Goal: Find specific page/section: Find specific page/section

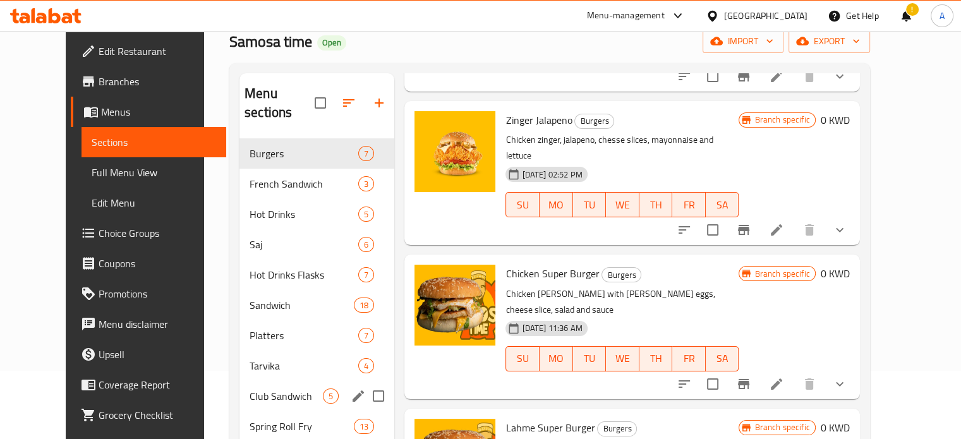
scroll to position [68, 0]
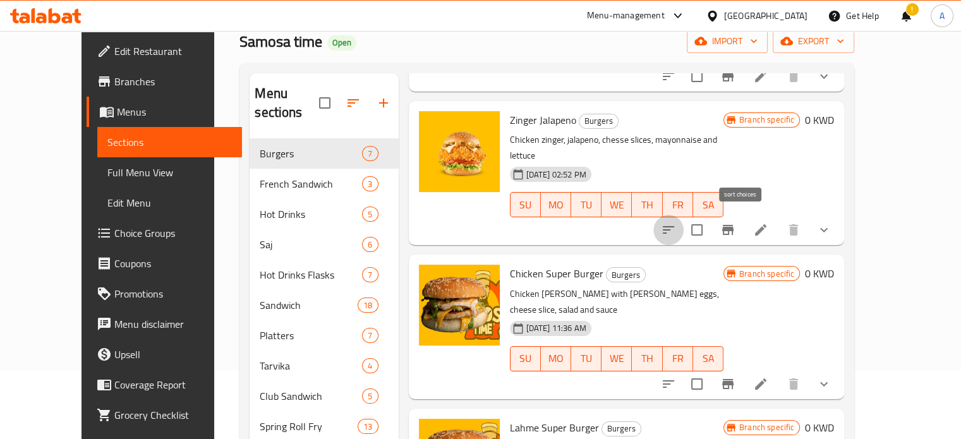
click at [684, 215] on button "sort-choices" at bounding box center [668, 230] width 30 height 30
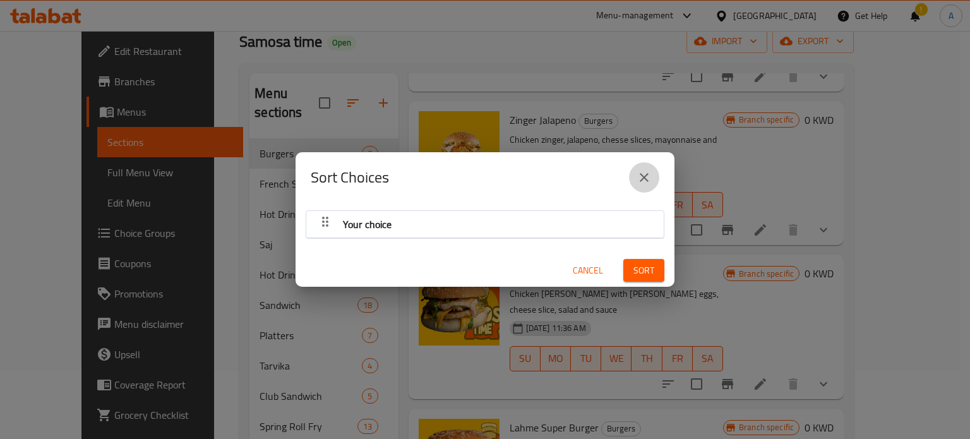
click at [644, 178] on icon "close" at bounding box center [644, 177] width 9 height 9
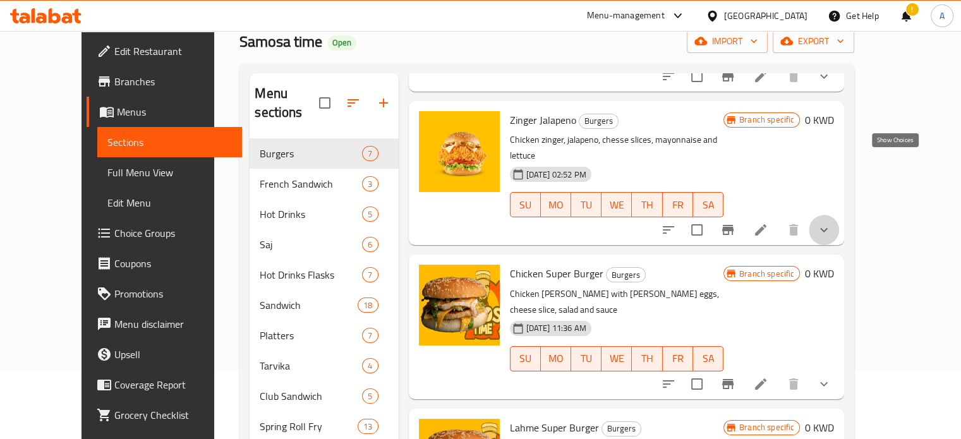
click at [831, 222] on icon "show more" at bounding box center [823, 229] width 15 height 15
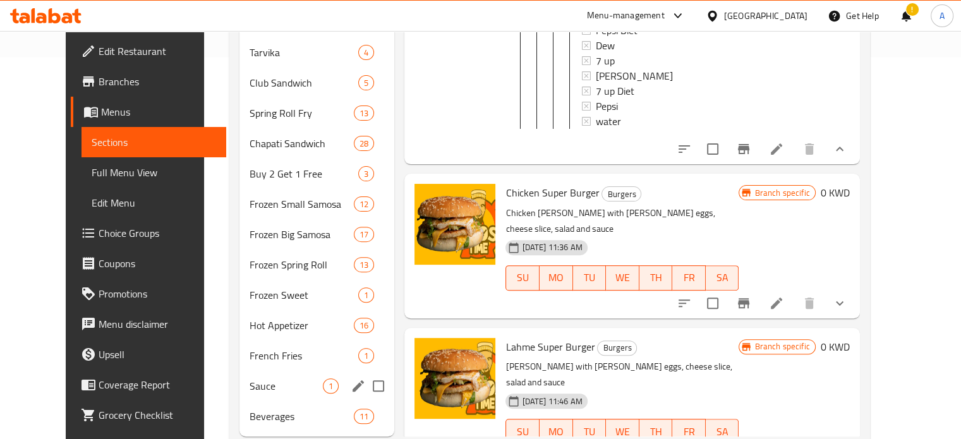
scroll to position [382, 0]
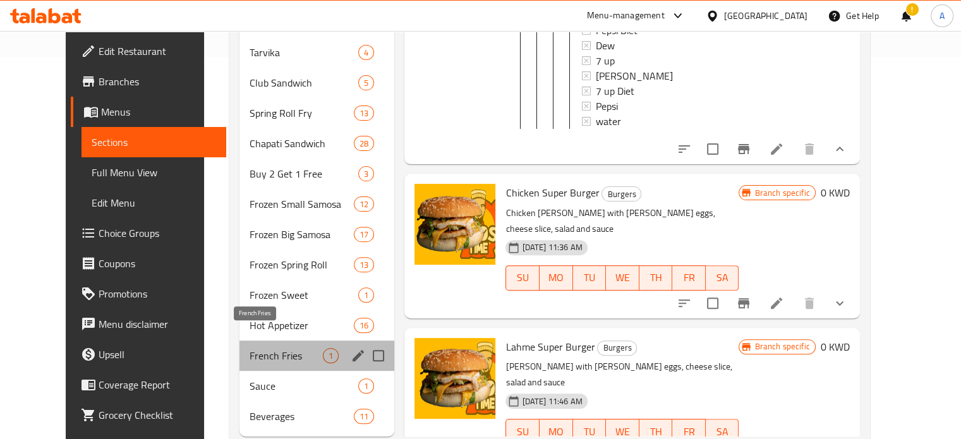
click at [253, 348] on span "French Fries" at bounding box center [286, 355] width 73 height 15
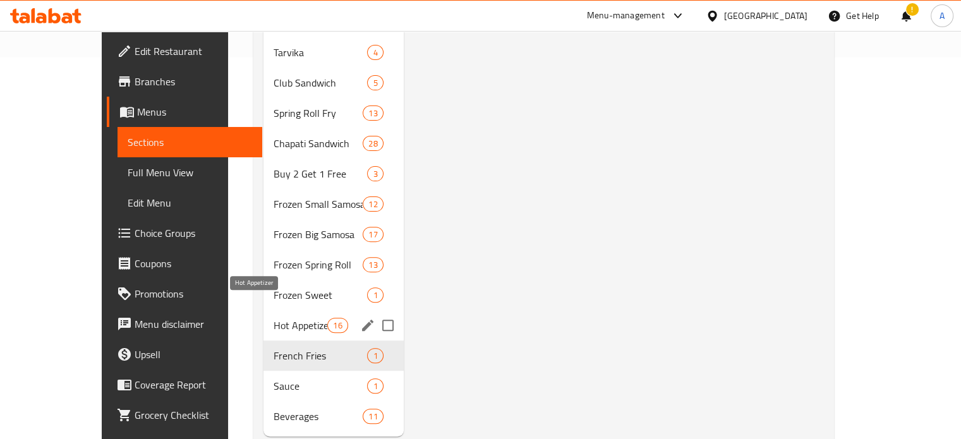
click at [274, 318] on span "Hot Appetizer" at bounding box center [301, 325] width 54 height 15
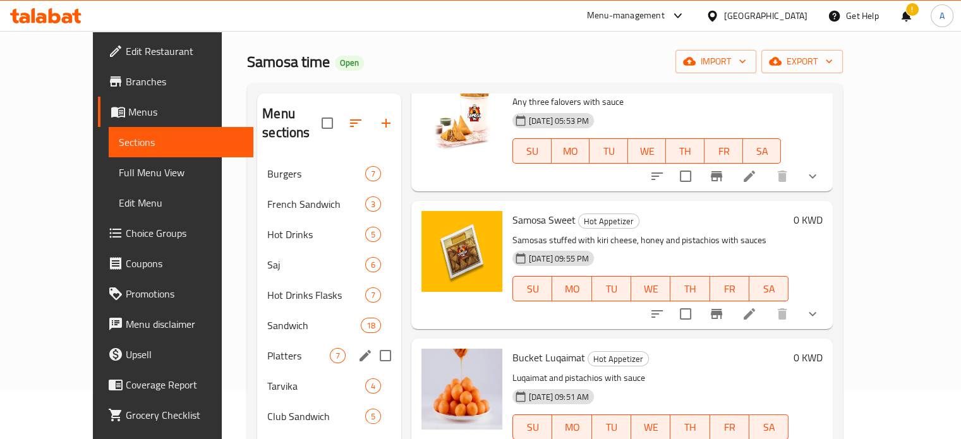
scroll to position [50, 0]
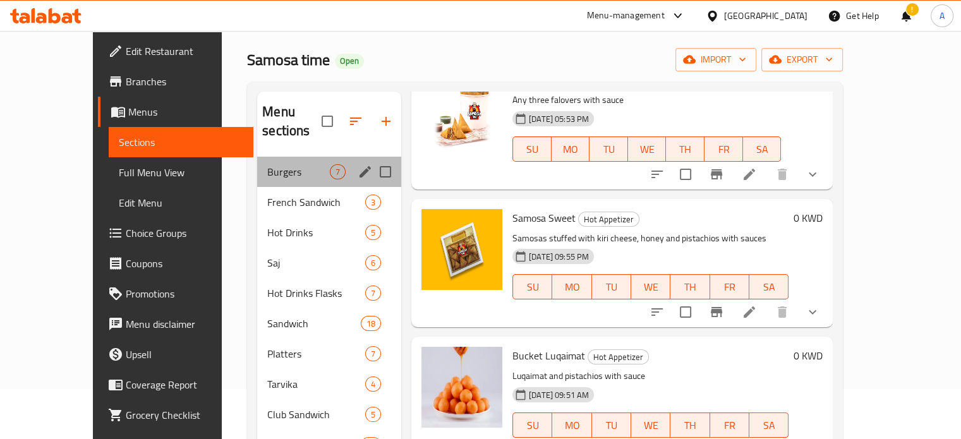
click at [274, 161] on div "Burgers 7" at bounding box center [329, 172] width 144 height 30
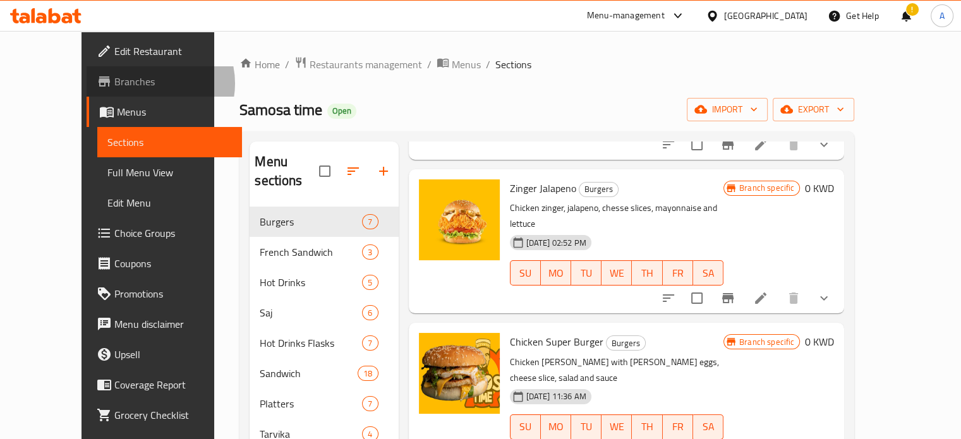
click at [114, 83] on span "Branches" at bounding box center [173, 81] width 118 height 15
